Goal: Check status: Check status

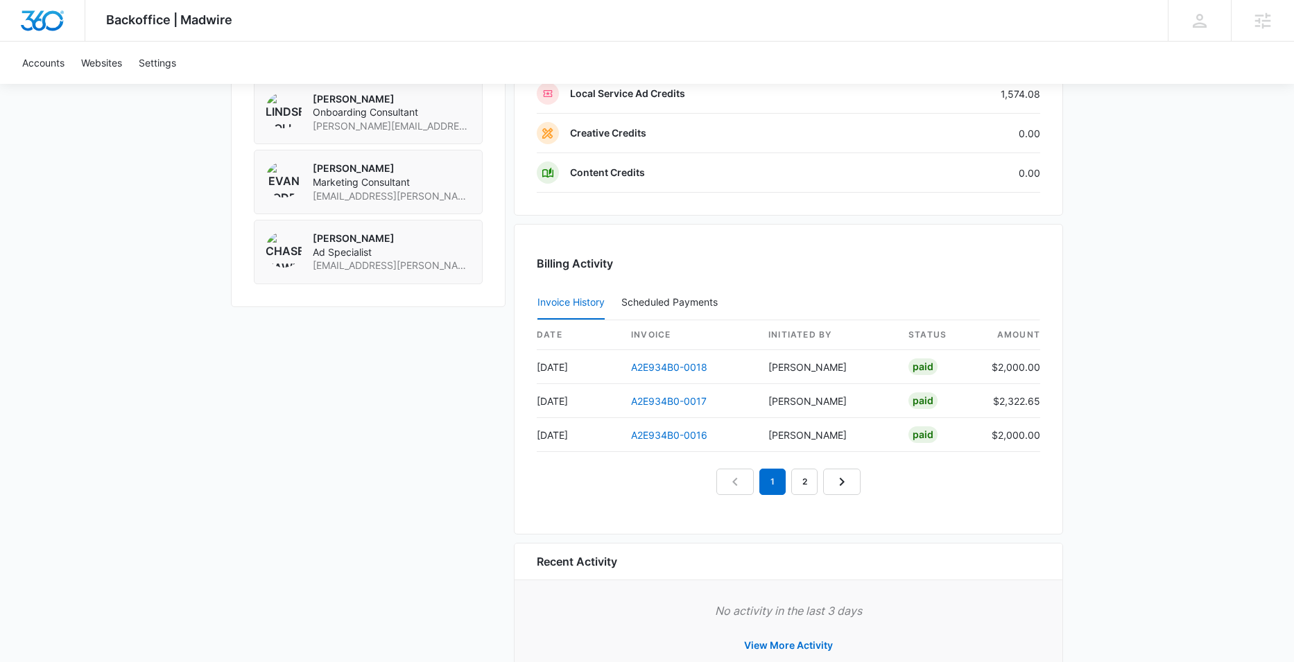
scroll to position [1207, 0]
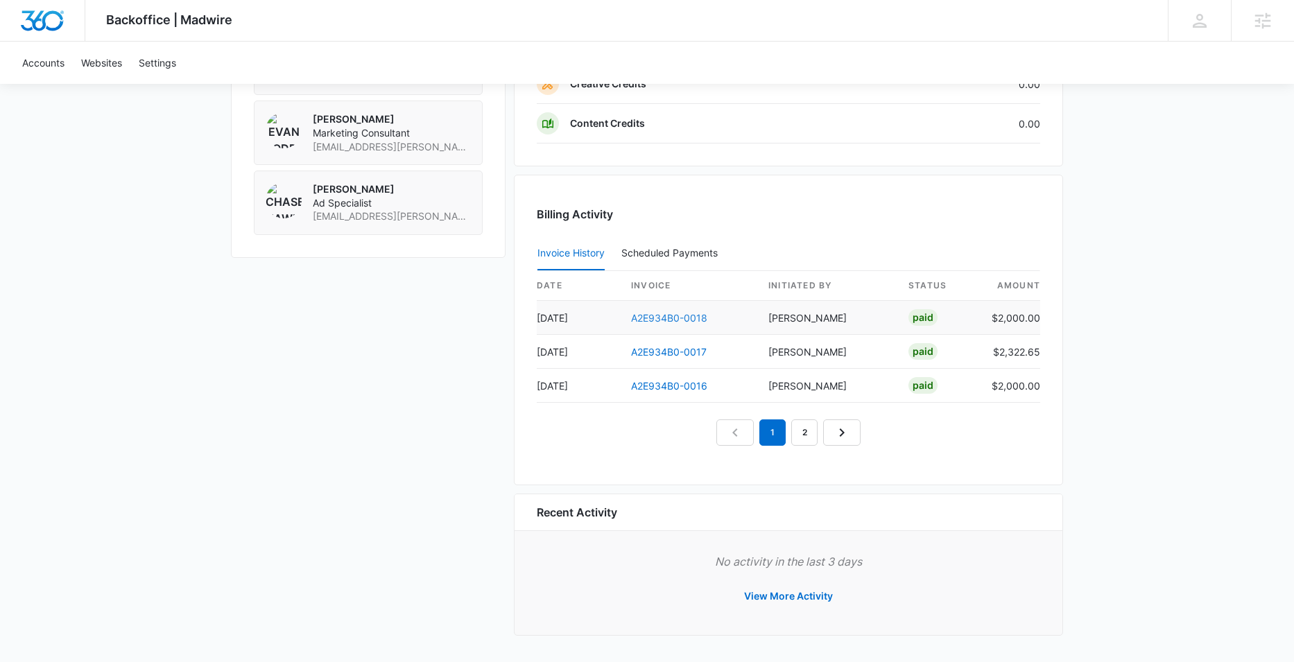
click at [674, 316] on link "A2E934B0-0018" at bounding box center [669, 318] width 76 height 12
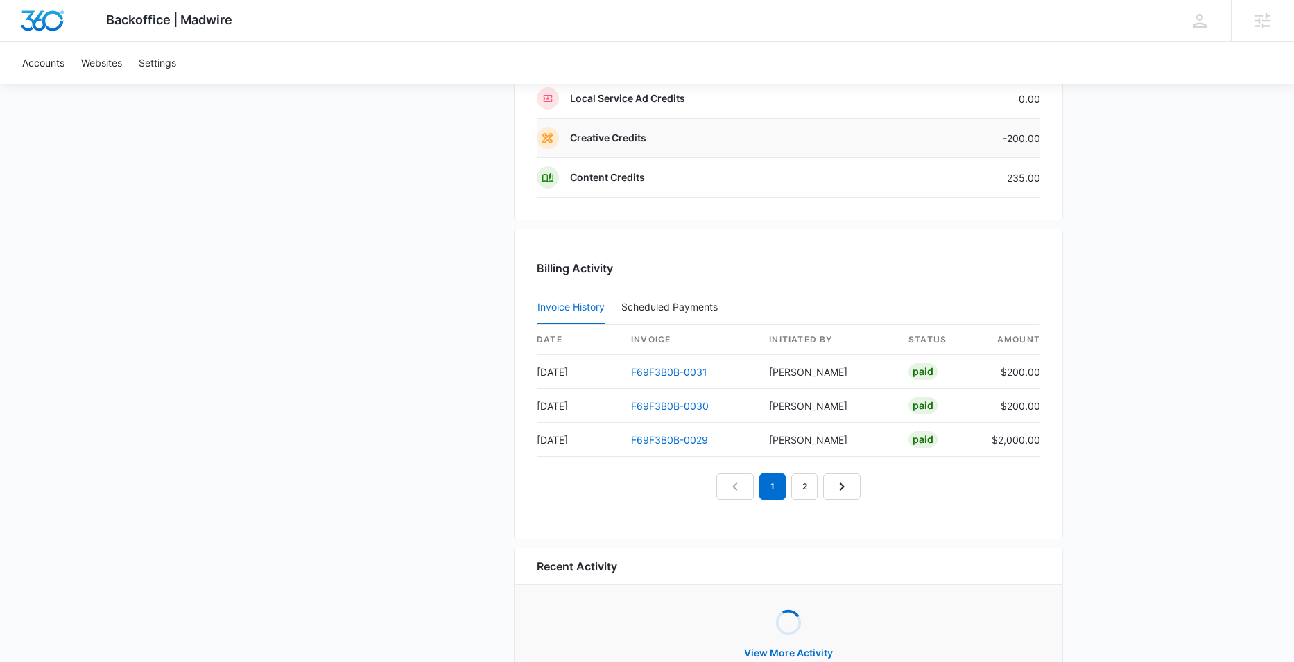
scroll to position [1264, 0]
click at [658, 372] on link "F69F3B0B-0031" at bounding box center [669, 372] width 76 height 12
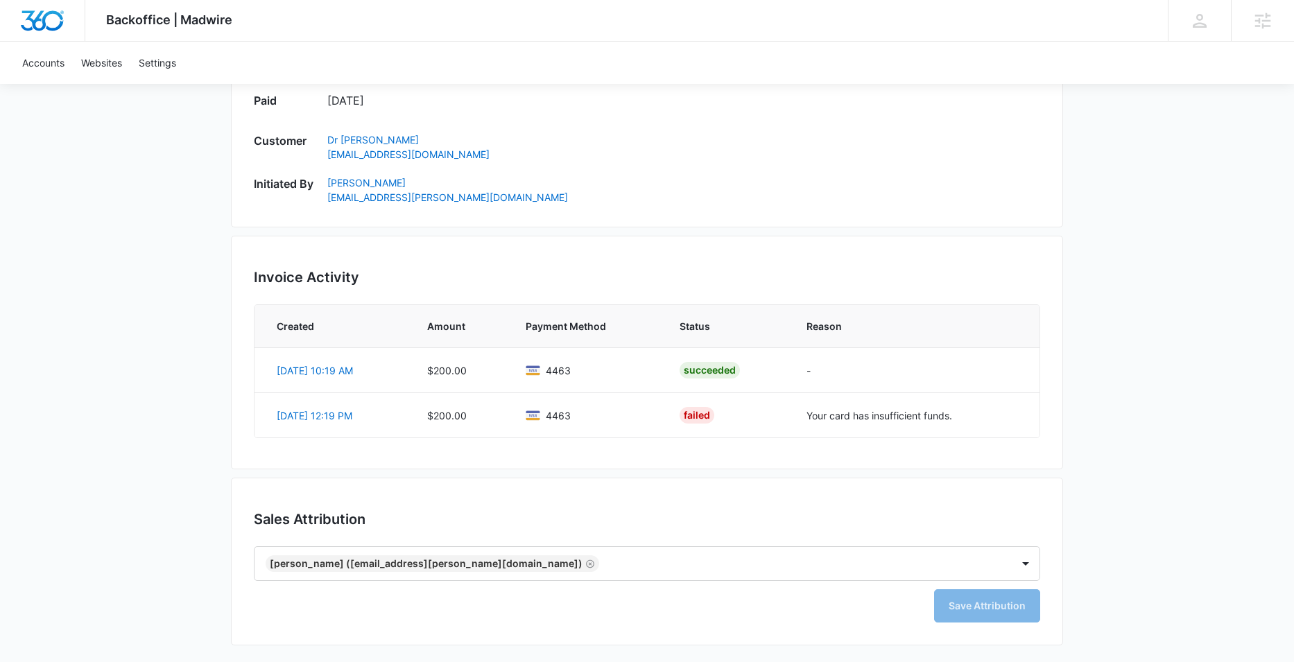
scroll to position [350, 0]
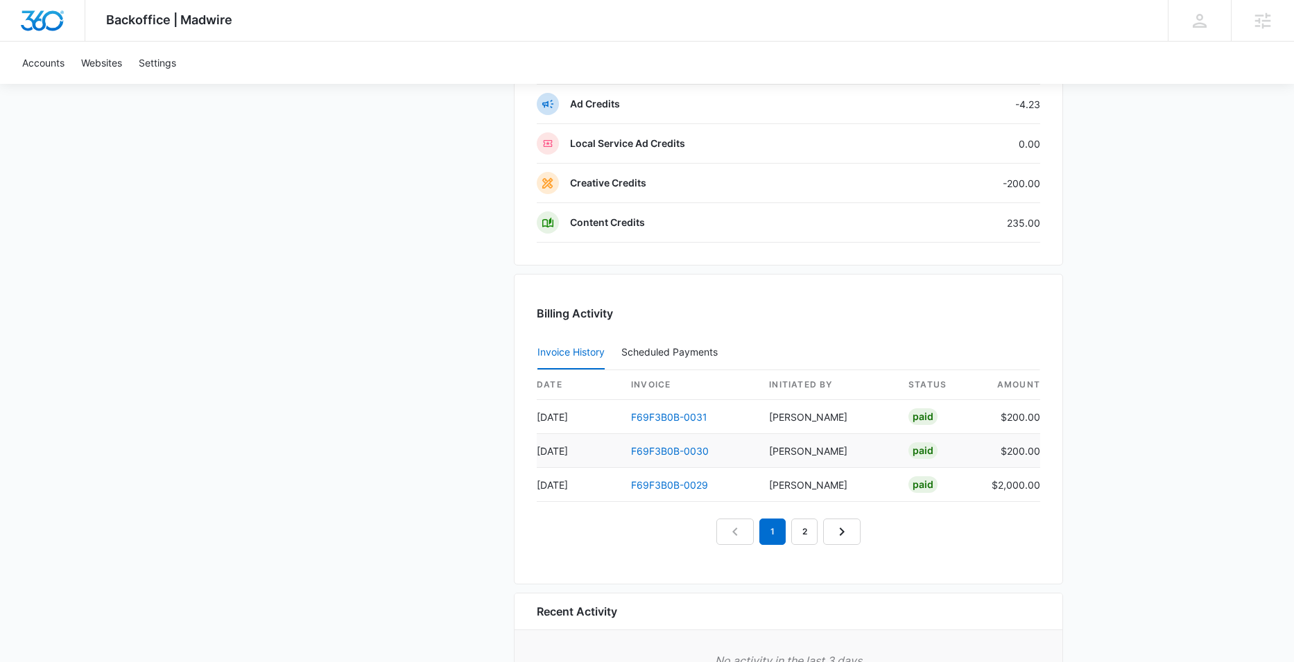
scroll to position [1228, 0]
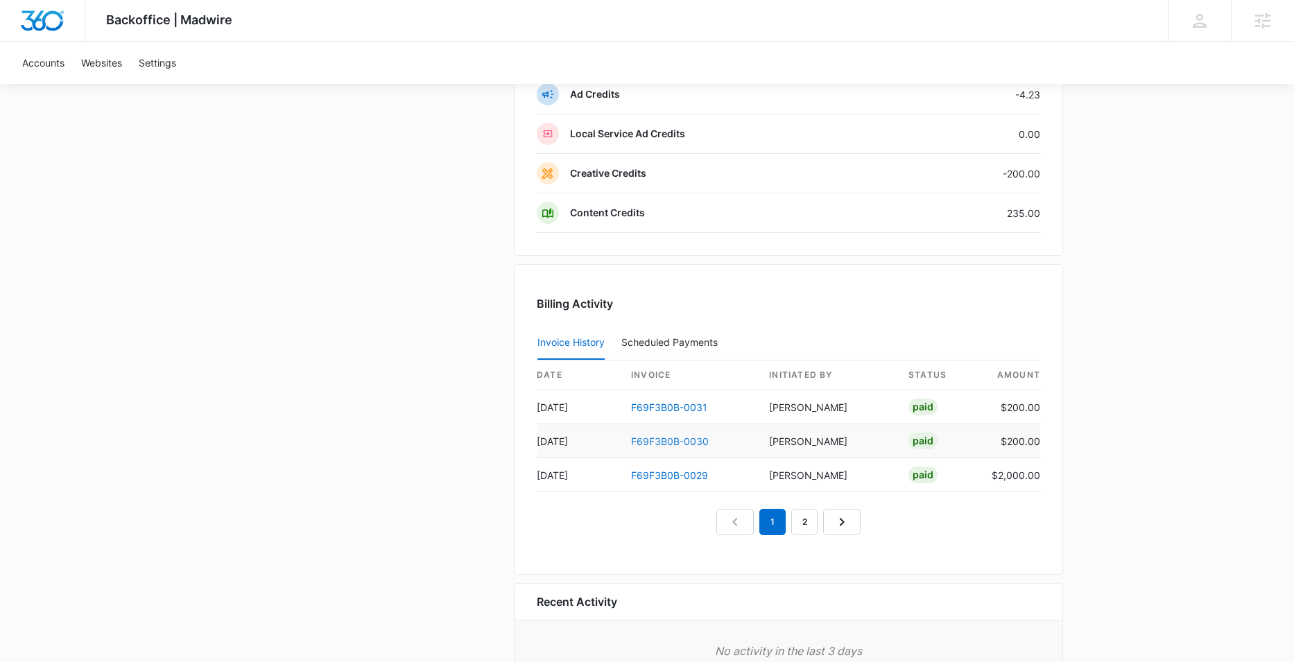
click at [671, 443] on link "F69F3B0B-0030" at bounding box center [670, 442] width 78 height 12
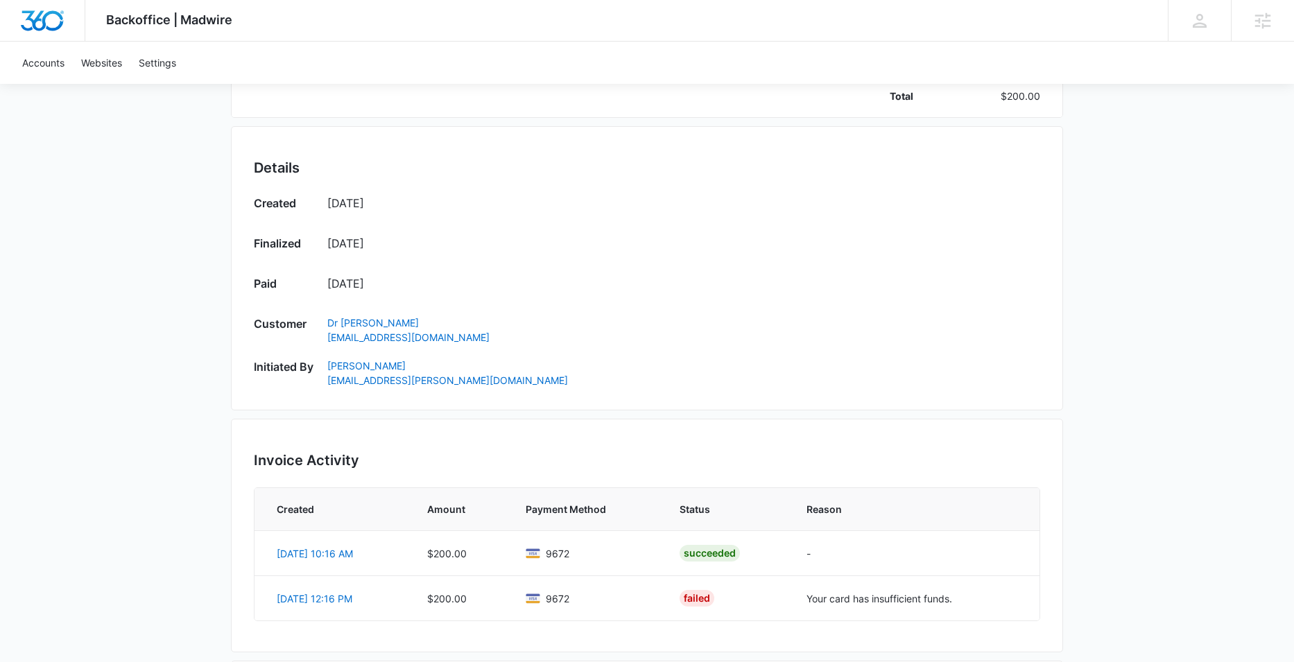
scroll to position [153, 0]
